Goal: Transaction & Acquisition: Download file/media

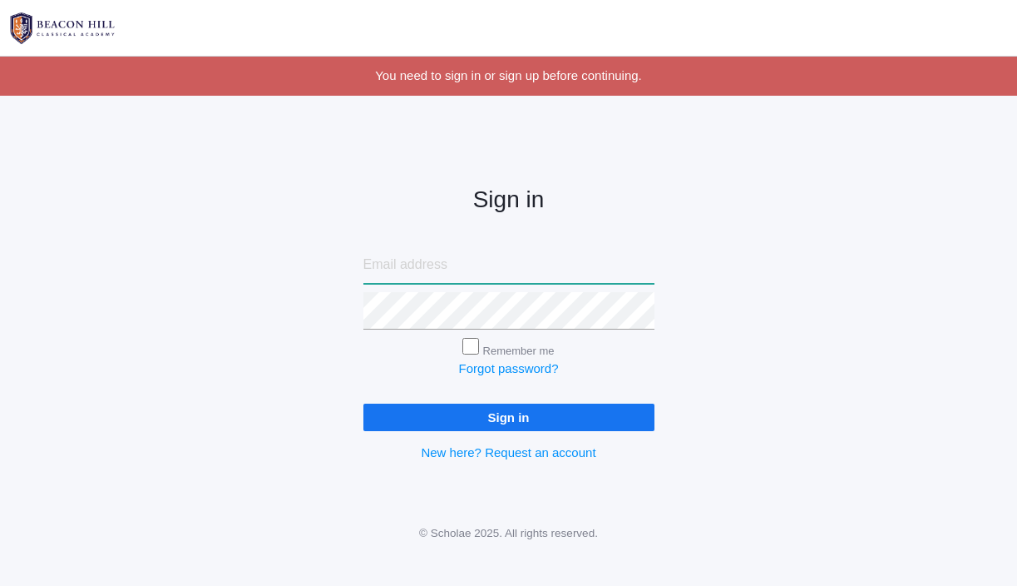
type input "[EMAIL_ADDRESS][DOMAIN_NAME]"
click at [467, 343] on input "Remember me" at bounding box center [470, 346] width 17 height 17
checkbox input "true"
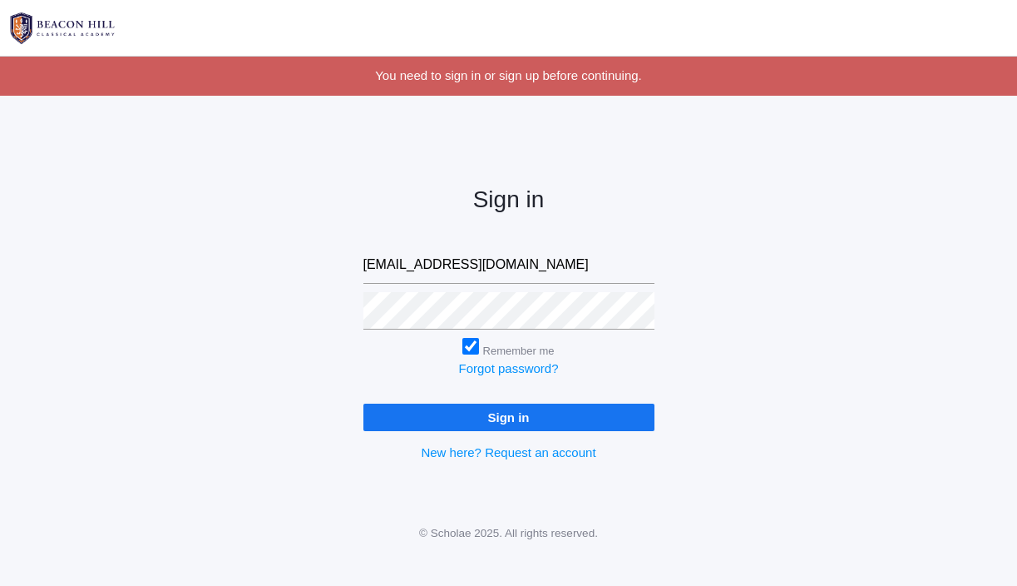
click at [418, 413] on input "Sign in" at bounding box center [508, 416] width 291 height 27
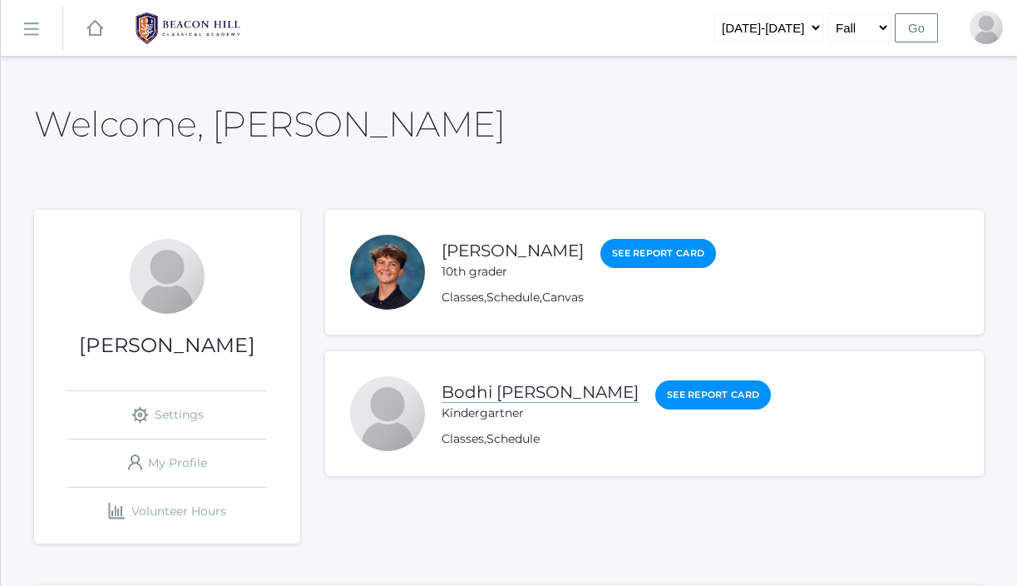
click at [511, 392] on link "Bodhi [PERSON_NAME]" at bounding box center [540, 392] width 197 height 21
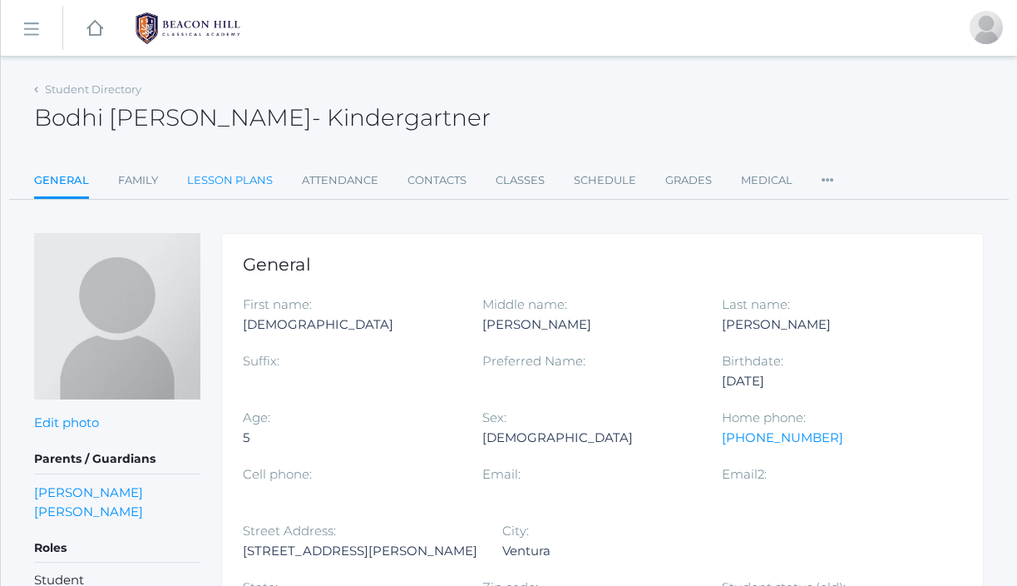
click at [232, 176] on link "Lesson Plans" at bounding box center [230, 180] width 86 height 33
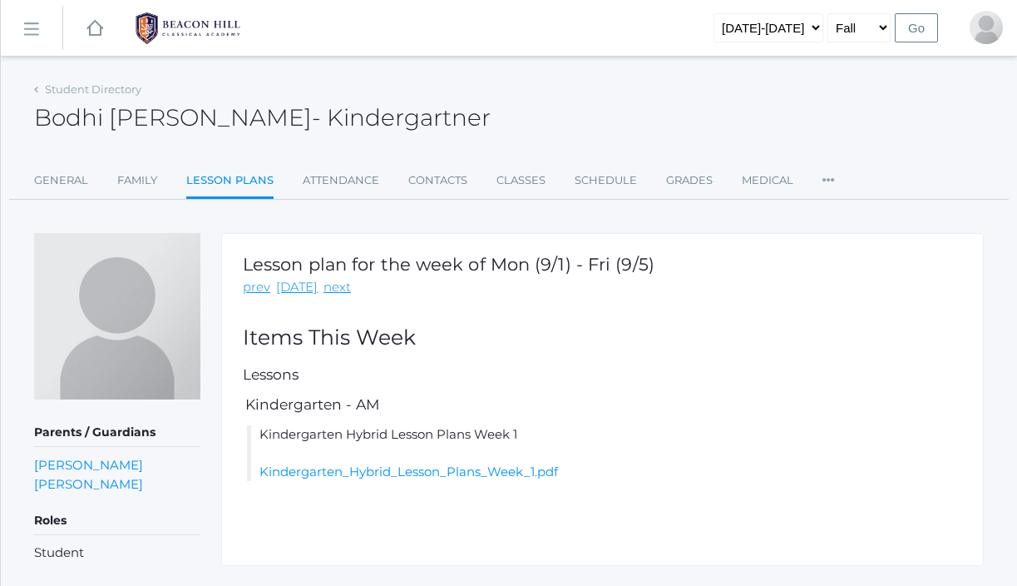
scroll to position [40, 0]
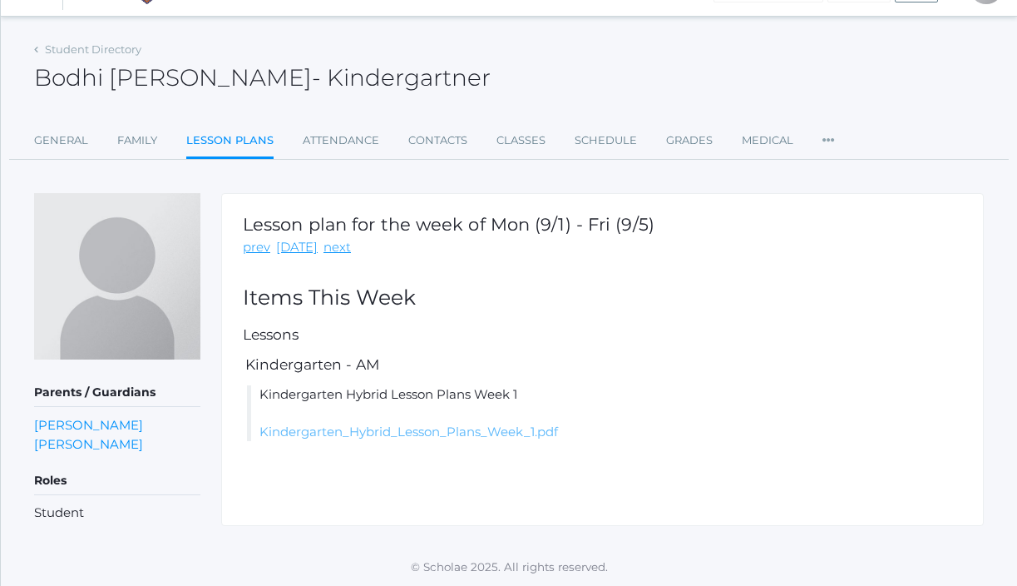
click at [435, 429] on link "Kindergarten_Hybrid_Lesson_Plans_Week_1.pdf" at bounding box center [408, 431] width 299 height 16
click at [440, 439] on li "Kindergarten Hybrid Lesson Plans Week 1 Kindergarten_Hybrid_Lesson_Plans_Week_1…" at bounding box center [604, 413] width 715 height 57
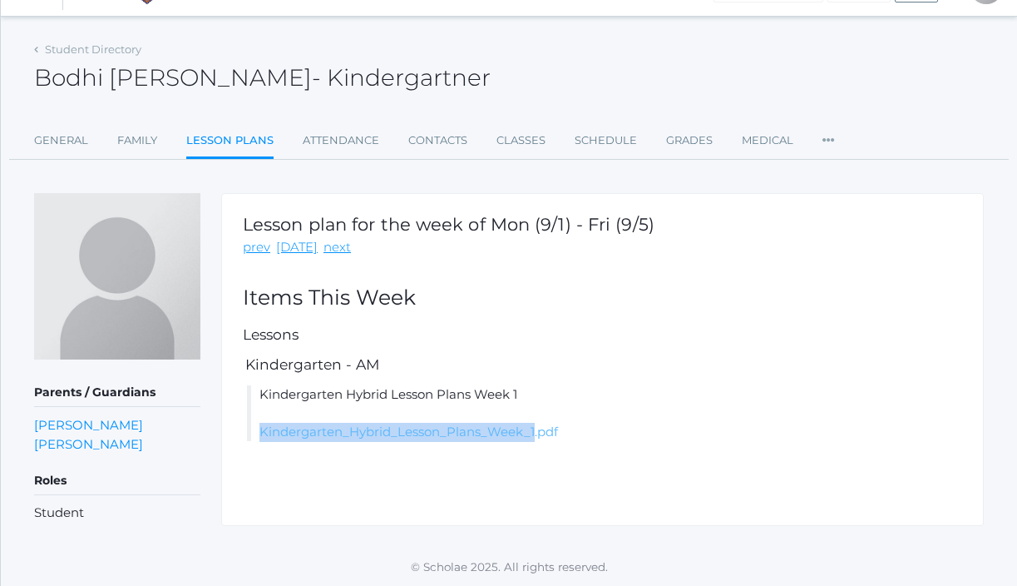
click at [453, 436] on link "Kindergarten_Hybrid_Lesson_Plans_Week_1.pdf" at bounding box center [408, 431] width 299 height 16
